Goal: Task Accomplishment & Management: Use online tool/utility

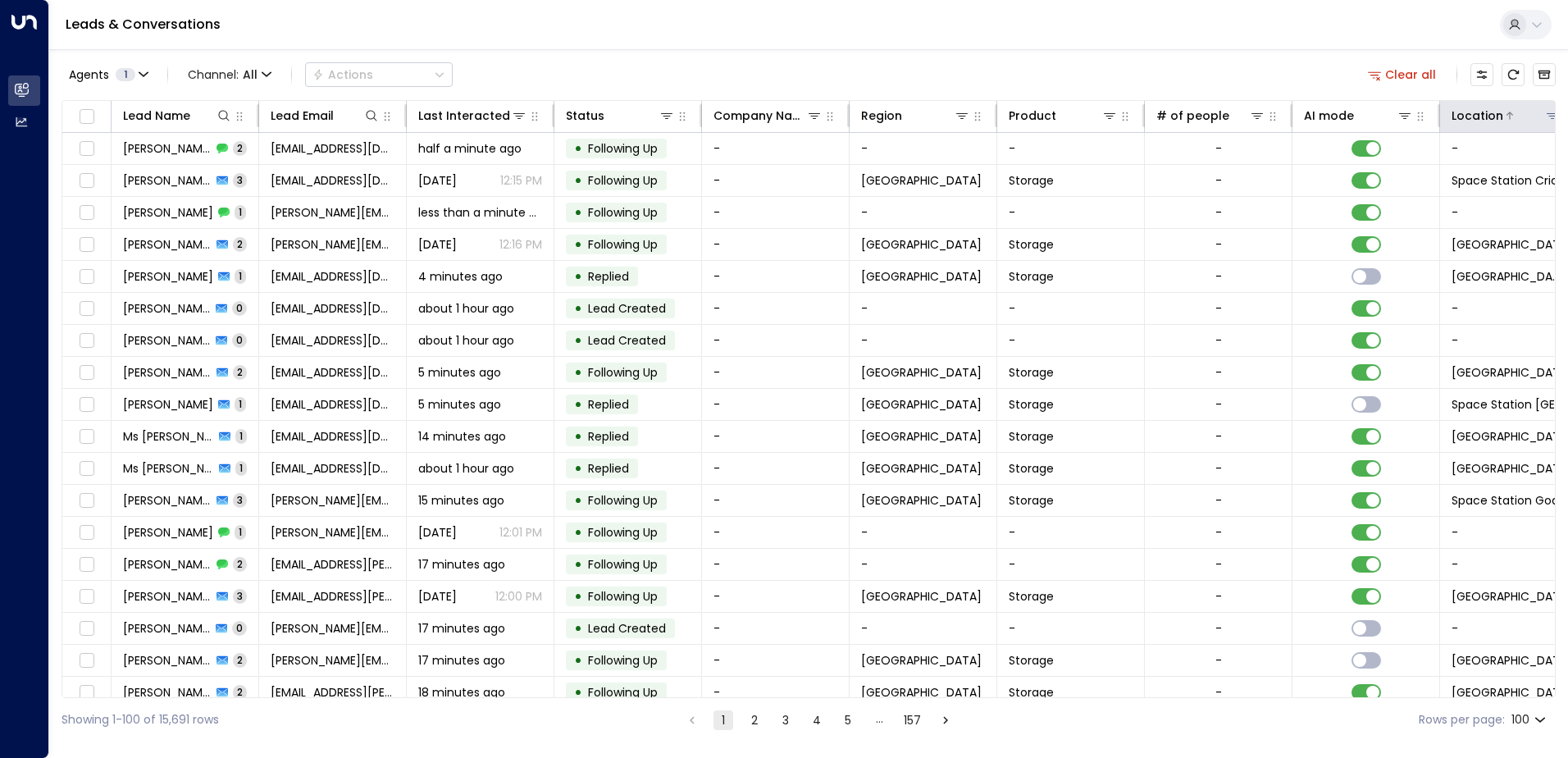
click at [1546, 114] on icon at bounding box center [1552, 115] width 13 height 13
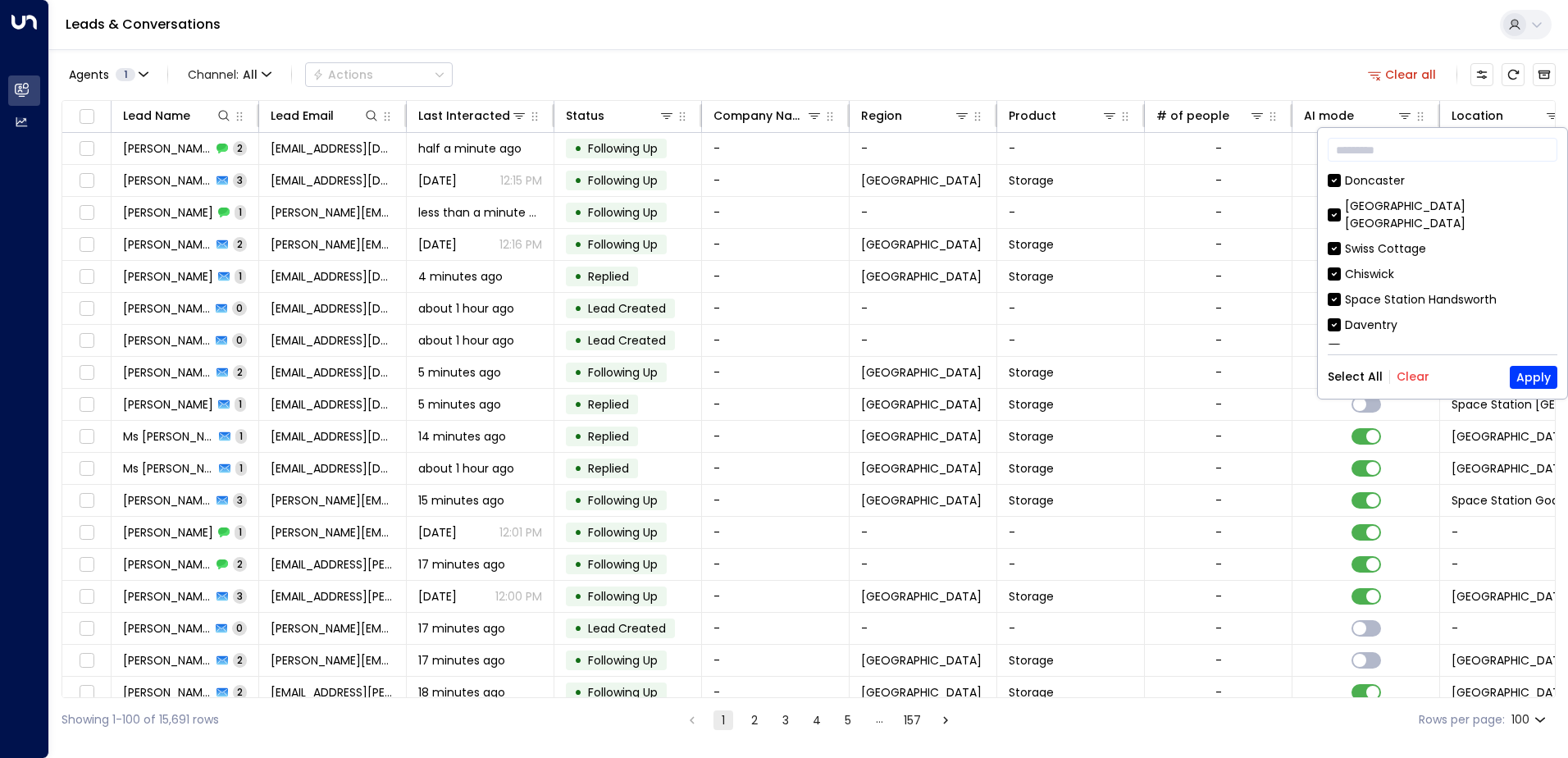
click at [1415, 380] on button "Clear" at bounding box center [1414, 376] width 33 height 13
click at [1542, 378] on button "Apply" at bounding box center [1534, 377] width 48 height 22
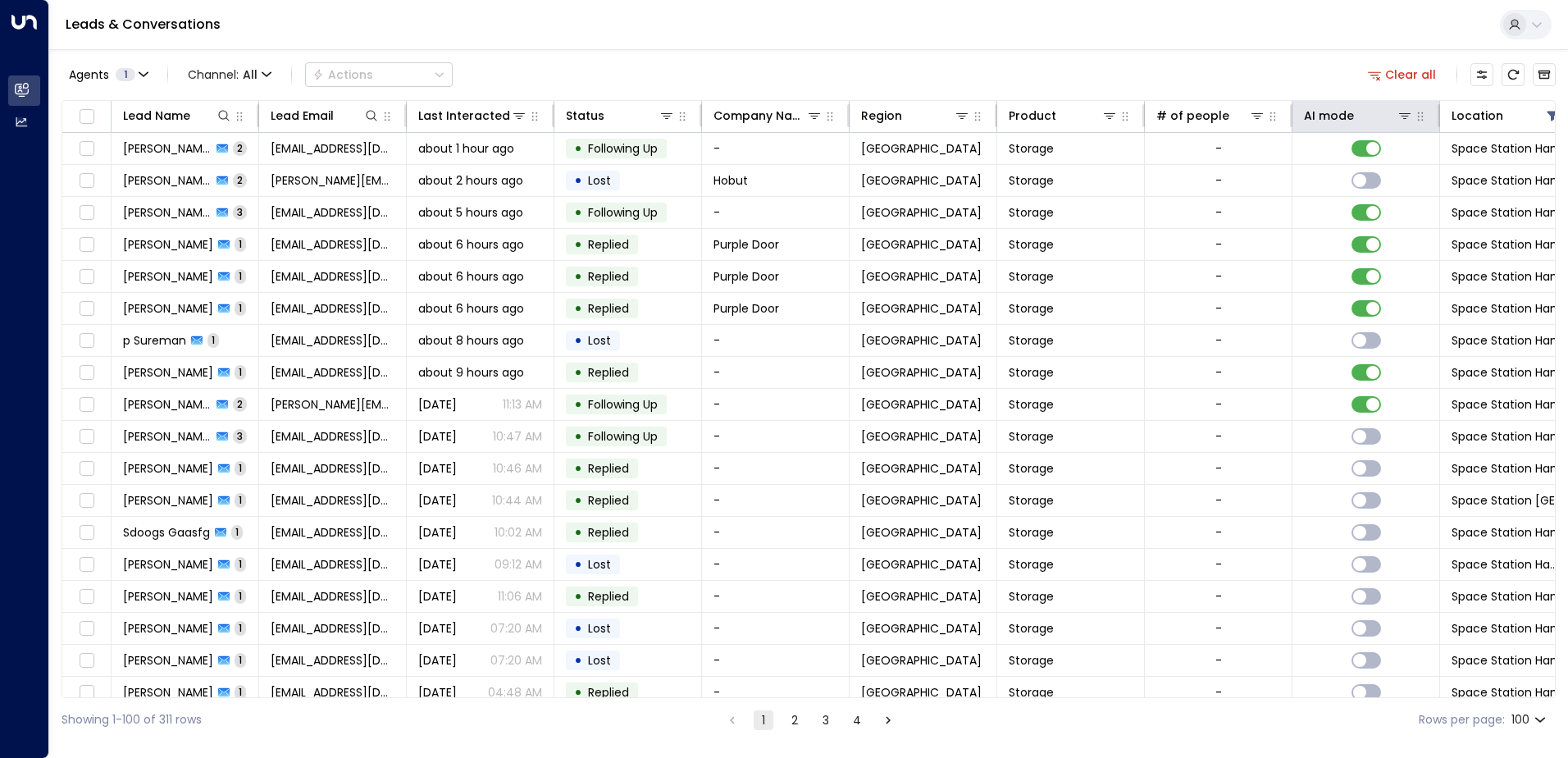
click at [1359, 128] on th "AI mode" at bounding box center [1366, 116] width 148 height 32
click at [1359, 118] on icon at bounding box center [1361, 115] width 10 height 10
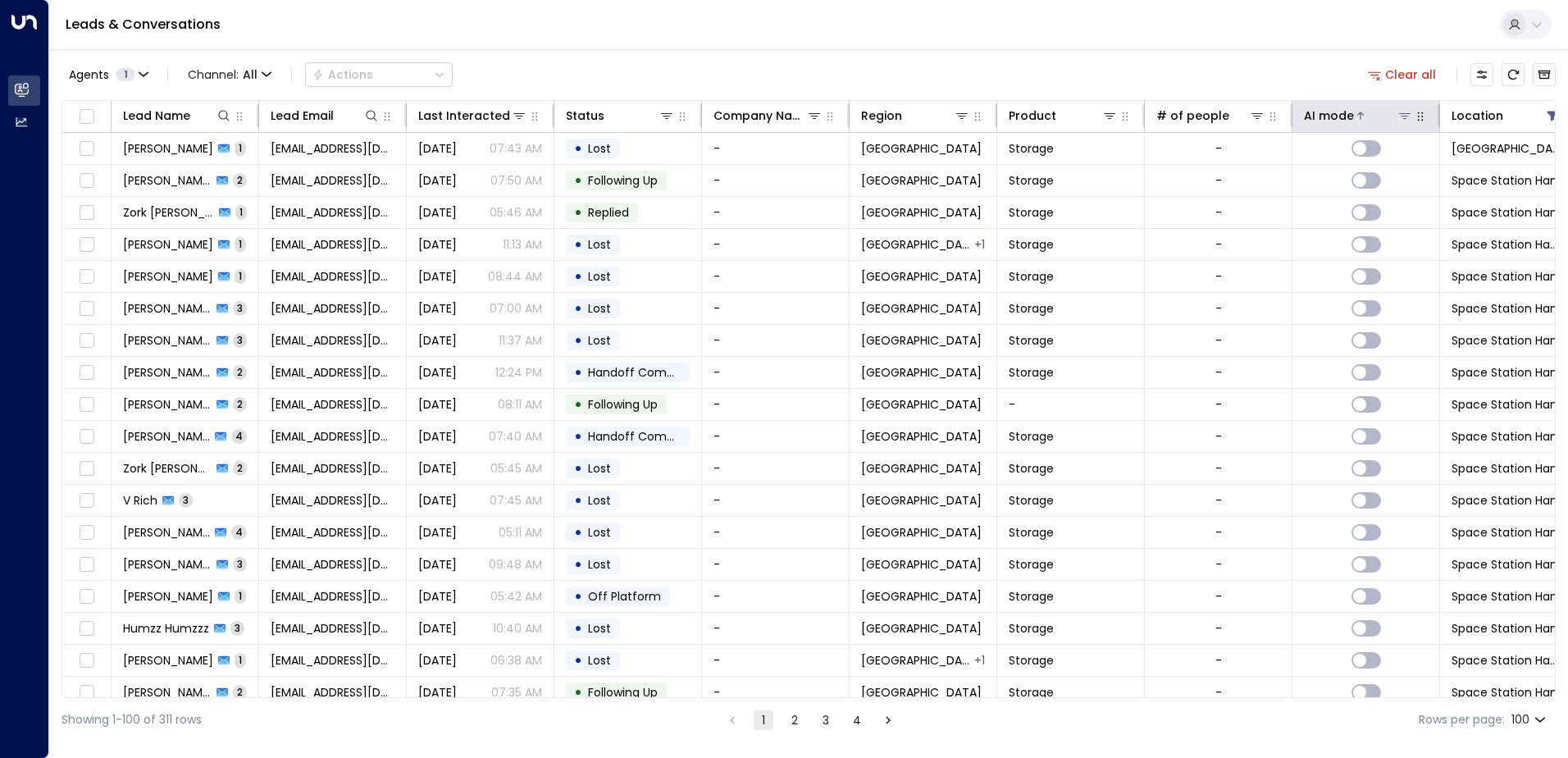
click at [1359, 118] on icon at bounding box center [1361, 115] width 10 height 10
